Goal: Information Seeking & Learning: Understand process/instructions

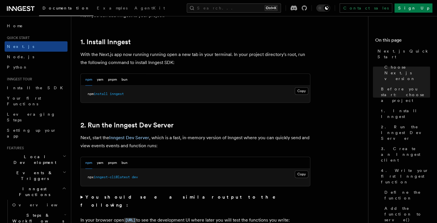
scroll to position [306, 0]
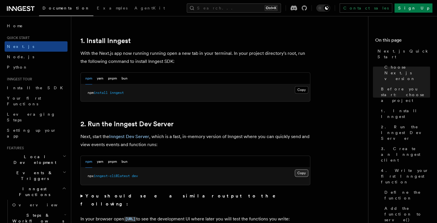
click at [303, 174] on button "Copy Copied" at bounding box center [302, 173] width 14 height 7
drag, startPoint x: 298, startPoint y: 172, endPoint x: 366, endPoint y: 168, distance: 67.7
click at [299, 172] on button "Copy Copied" at bounding box center [302, 173] width 14 height 7
click at [301, 173] on button "Copy Copied" at bounding box center [302, 173] width 14 height 7
click at [304, 172] on button "Copy Copied" at bounding box center [302, 173] width 14 height 7
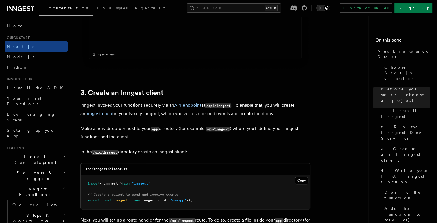
scroll to position [651, 0]
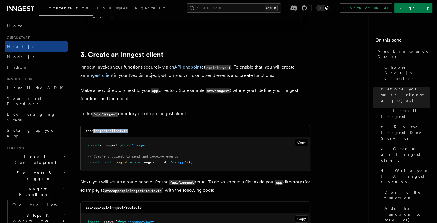
drag, startPoint x: 132, startPoint y: 131, endPoint x: 93, endPoint y: 131, distance: 39.1
click at [93, 131] on div "src/inngest/client.ts" at bounding box center [195, 131] width 229 height 12
copy code "inngest/client.ts"
click at [299, 144] on button "Copy Copied" at bounding box center [302, 142] width 14 height 7
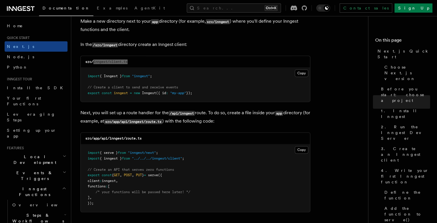
scroll to position [728, 0]
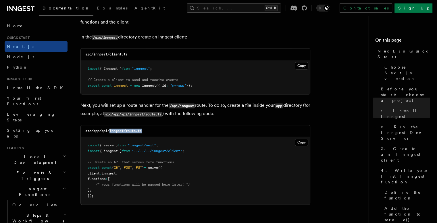
drag, startPoint x: 145, startPoint y: 130, endPoint x: 111, endPoint y: 135, distance: 34.2
click at [111, 135] on div "src/app/api/inngest/route.ts" at bounding box center [195, 131] width 229 height 12
copy code "inngest/route.ts"
click at [288, 167] on pre "import { serve } from "inngest/next" ; import { inngest } from "../../../innges…" at bounding box center [195, 171] width 229 height 68
click at [300, 144] on button "Copy Copied" at bounding box center [302, 142] width 14 height 7
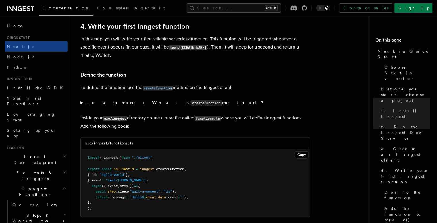
scroll to position [958, 0]
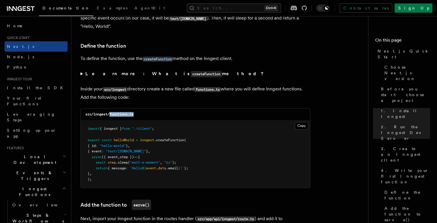
drag, startPoint x: 137, startPoint y: 114, endPoint x: 110, endPoint y: 116, distance: 26.5
click at [110, 116] on div "src/inngest/functions.ts" at bounding box center [195, 115] width 229 height 12
copy code "functions.ts"
click at [303, 128] on button "Copy Copied" at bounding box center [302, 125] width 14 height 7
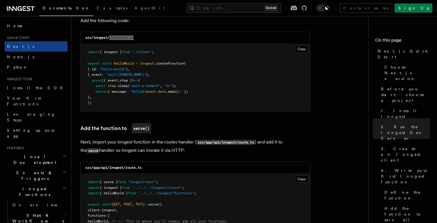
scroll to position [1073, 0]
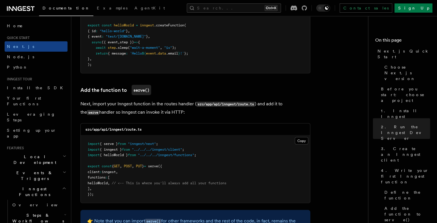
click at [108, 183] on span "helloWorld" at bounding box center [98, 183] width 20 height 4
copy span "helloWorld"
click at [108, 183] on span "helloWorld" at bounding box center [98, 183] width 20 height 4
click at [303, 140] on button "Copy Copied" at bounding box center [302, 140] width 14 height 7
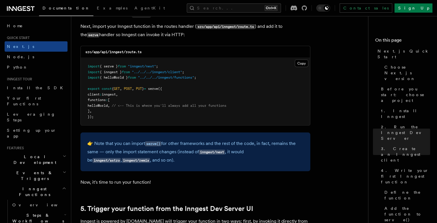
scroll to position [1150, 0]
